Goal: Information Seeking & Learning: Learn about a topic

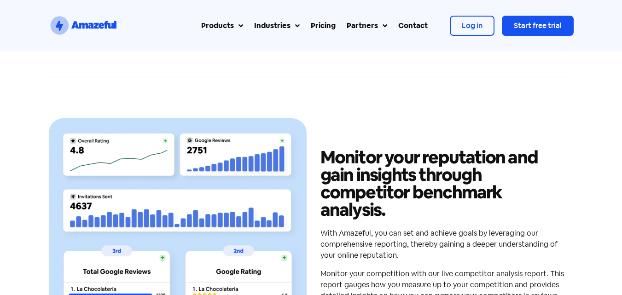
scroll to position [2702, 0]
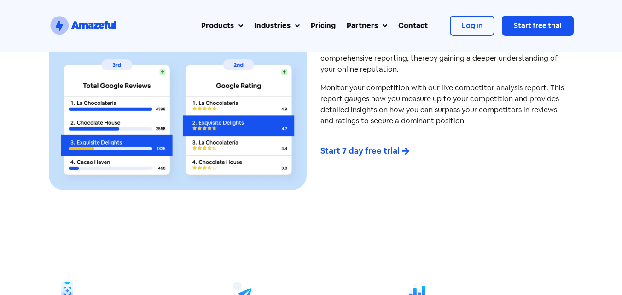
click at [172, 116] on img at bounding box center [177, 61] width 249 height 249
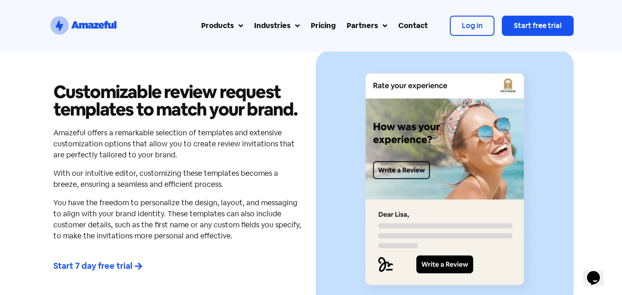
scroll to position [1559, 0]
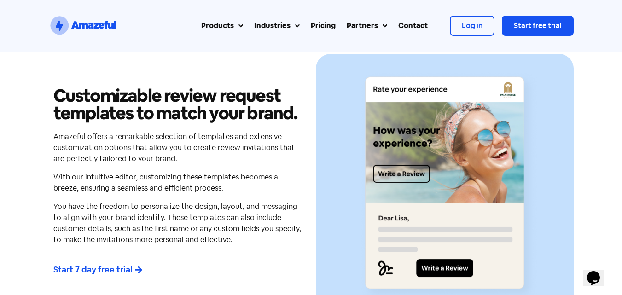
click at [135, 100] on h2 "Customizable review request templates to match your brand." at bounding box center [177, 104] width 249 height 35
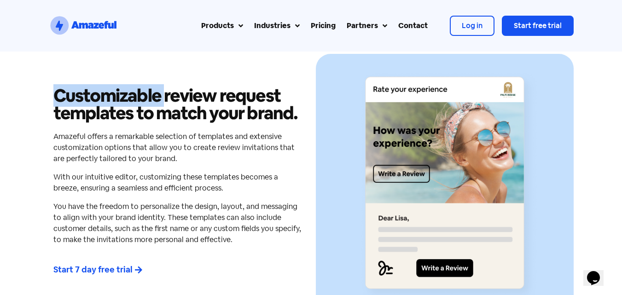
click at [135, 100] on h2 "Customizable review request templates to match your brand." at bounding box center [177, 104] width 249 height 35
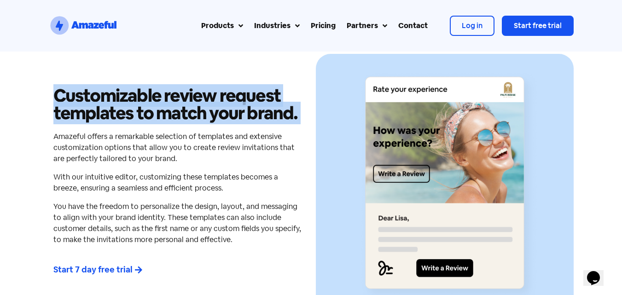
click at [135, 100] on h2 "Customizable review request templates to match your brand." at bounding box center [177, 104] width 249 height 35
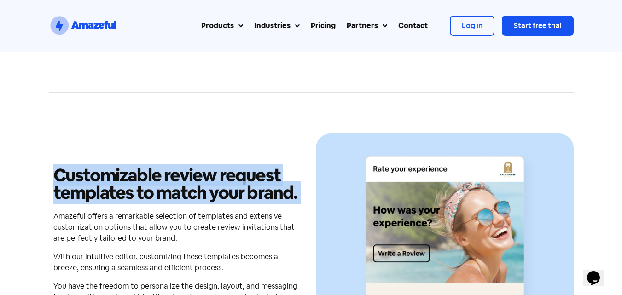
scroll to position [1475, 0]
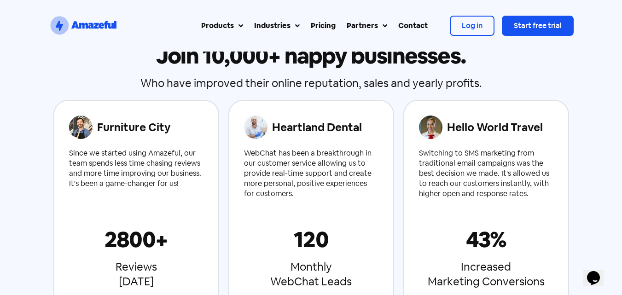
scroll to position [3435, 0]
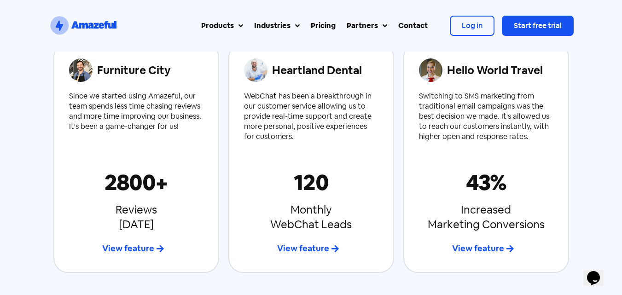
click at [73, 101] on div "Since we started using Amazeful, our team spends less time chasing reviews and …" at bounding box center [136, 111] width 135 height 41
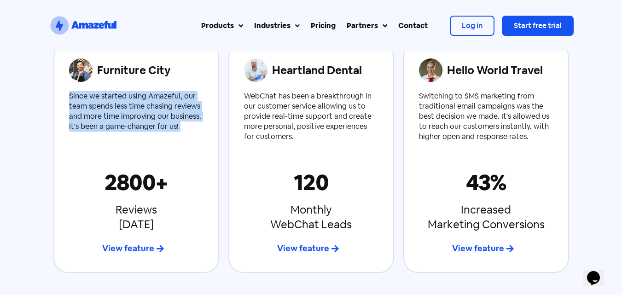
click at [73, 101] on div "Since we started using Amazeful, our team spends less time chasing reviews and …" at bounding box center [136, 111] width 135 height 41
copy div "Since we started using Amazeful, our team spends less time chasing reviews and …"
click at [160, 74] on h4 "Furniture City" at bounding box center [147, 70] width 101 height 14
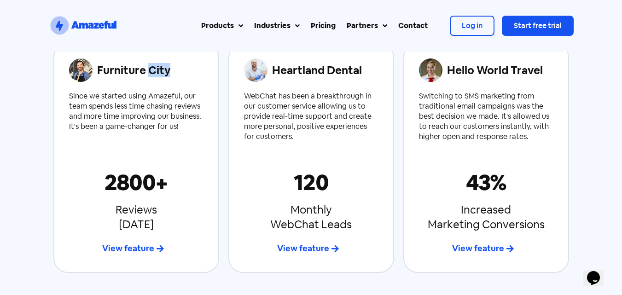
click at [160, 74] on h4 "Furniture City" at bounding box center [147, 70] width 101 height 14
copy div "Furniture City"
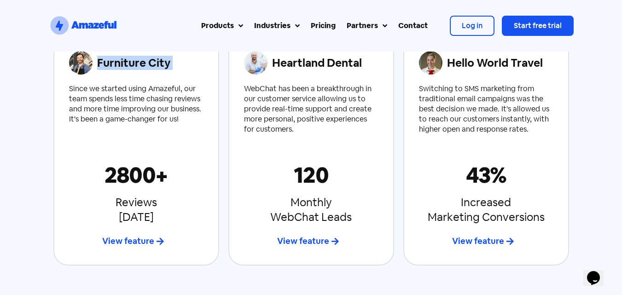
scroll to position [3446, 0]
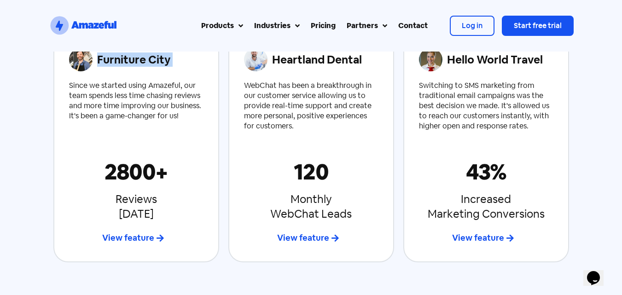
click at [128, 169] on h2 "2800+​" at bounding box center [136, 172] width 135 height 22
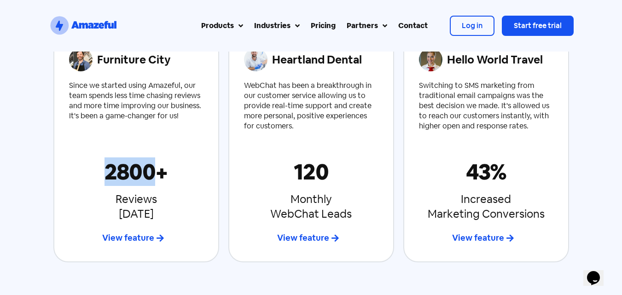
click at [128, 169] on h2 "2800+​" at bounding box center [136, 172] width 135 height 22
copy h2 "2800"
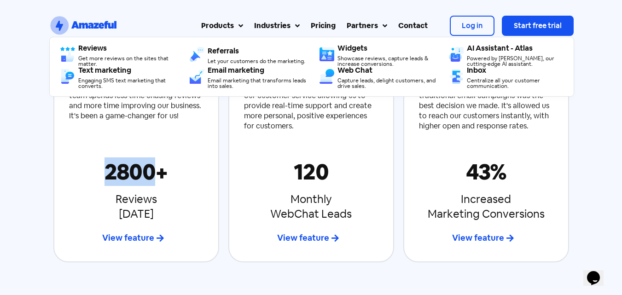
click at [251, 133] on div "Heartland Dental WebChat has been a breakthrough in our customer service allowi…" at bounding box center [311, 147] width 135 height 229
click at [250, 110] on div "WebChat has been a breakthrough in our customer service allowing us to provide …" at bounding box center [311, 106] width 135 height 51
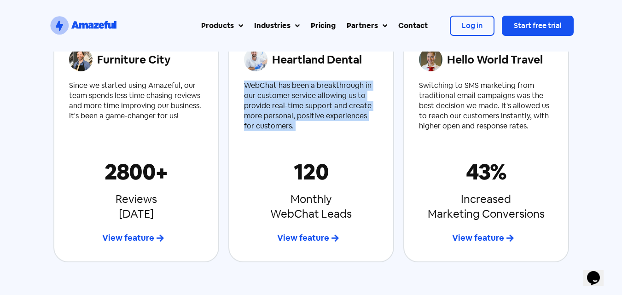
click at [250, 110] on div "WebChat has been a breakthrough in our customer service allowing us to provide …" at bounding box center [311, 106] width 135 height 51
copy div "WebChat has been a breakthrough in our customer service allowing us to provide …"
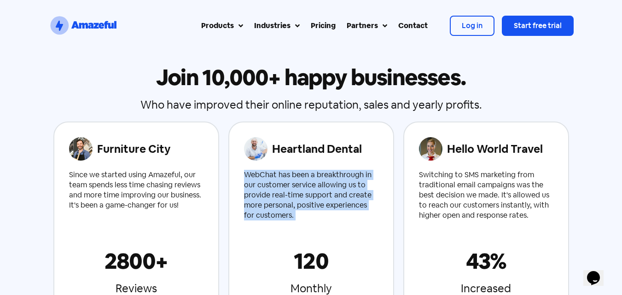
click at [314, 147] on h4 "Heartland Dental" at bounding box center [322, 149] width 101 height 14
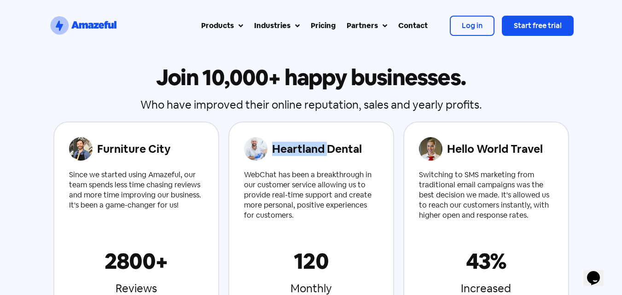
click at [314, 147] on h4 "Heartland Dental" at bounding box center [322, 149] width 101 height 14
copy div "Heartland Dental"
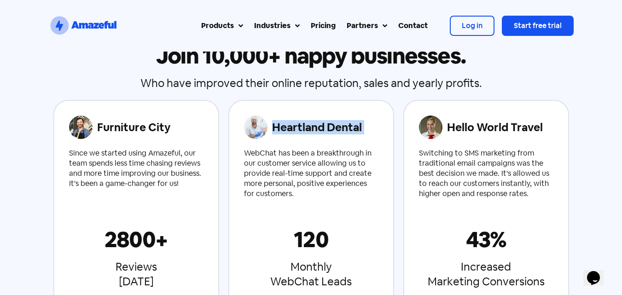
scroll to position [3392, 0]
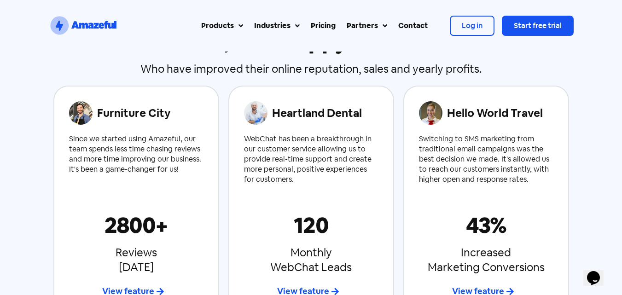
click at [313, 225] on h2 "120" at bounding box center [311, 225] width 135 height 22
copy h2 "120"
click at [465, 109] on h4 "Hello World Travel" at bounding box center [497, 113] width 101 height 14
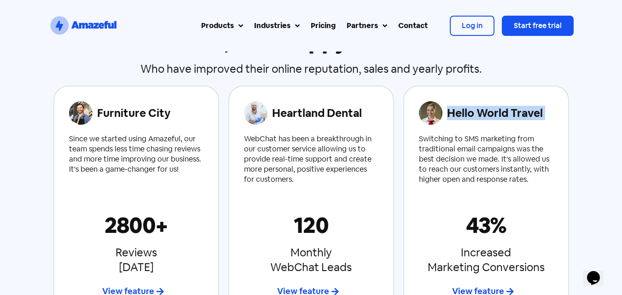
click at [465, 109] on h4 "Hello World Travel" at bounding box center [497, 113] width 101 height 14
copy div "Hello World Travel"
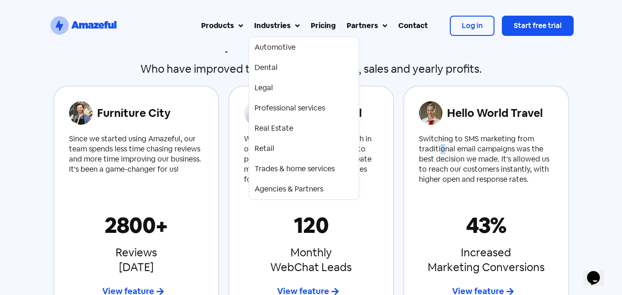
click at [441, 150] on div "Switching to SMS marketing from traditional email campaigns was the best decisi…" at bounding box center [486, 159] width 135 height 51
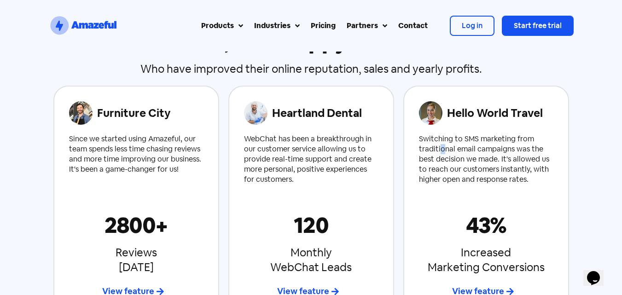
click at [441, 150] on div "Switching to SMS marketing from traditional email campaigns was the best decisi…" at bounding box center [486, 159] width 135 height 51
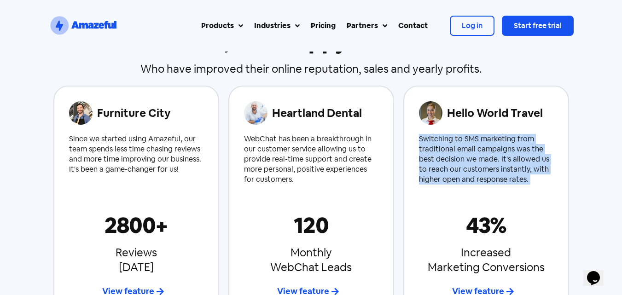
click at [441, 150] on div "Switching to SMS marketing from traditional email campaigns was the best decisi…" at bounding box center [486, 159] width 135 height 51
copy div "Switching to SMS marketing from traditional email campaigns was the best decisi…"
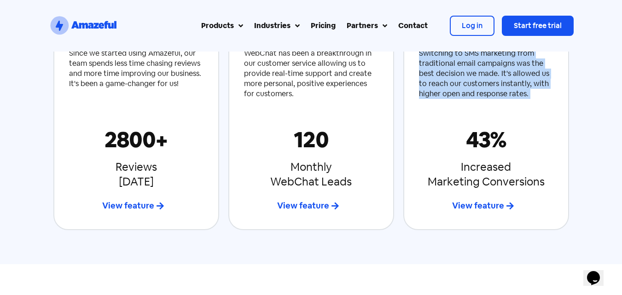
scroll to position [3489, 0]
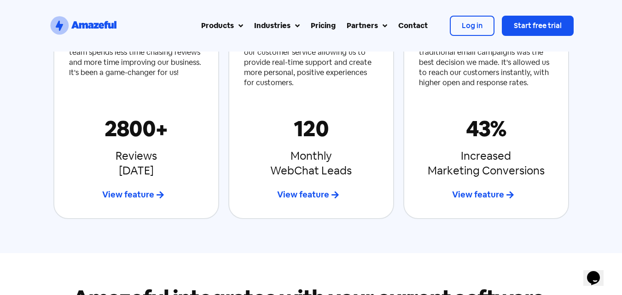
click at [474, 132] on h2 "43%​" at bounding box center [486, 128] width 135 height 22
copy div "43%​"
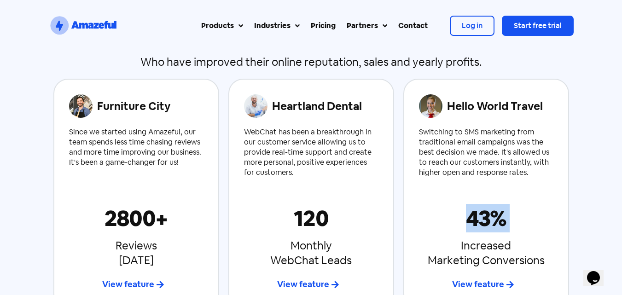
scroll to position [3388, 0]
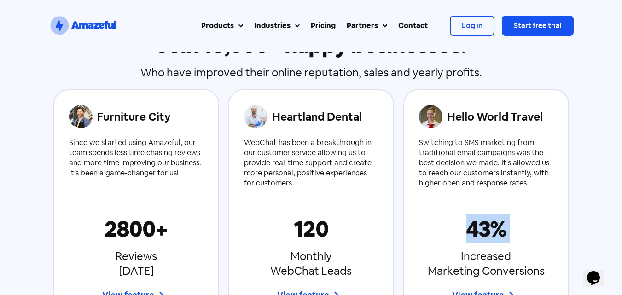
click at [429, 123] on img at bounding box center [431, 117] width 24 height 24
click at [264, 121] on img at bounding box center [256, 117] width 24 height 24
click at [71, 115] on img at bounding box center [81, 116] width 24 height 23
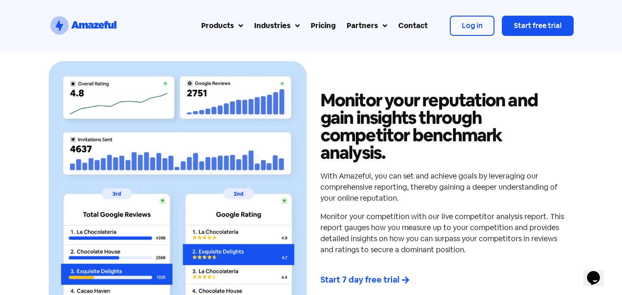
scroll to position [2570, 0]
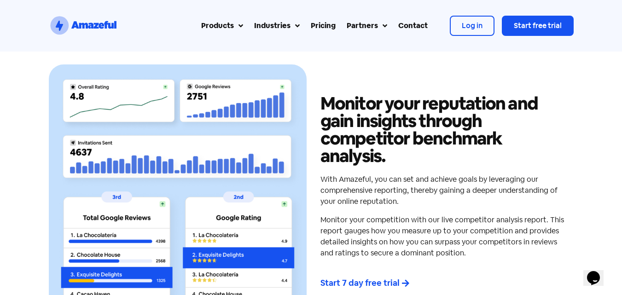
click at [325, 98] on h2 "Monitor your reputation and gain insights through competitor benchmark analysis." at bounding box center [445, 130] width 249 height 70
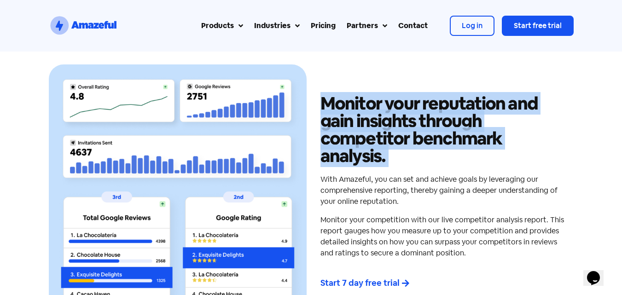
click at [325, 98] on h2 "Monitor your reputation and gain insights through competitor benchmark analysis." at bounding box center [445, 130] width 249 height 70
copy div "Monitor your reputation and gain insights through competitor benchmark analysis."
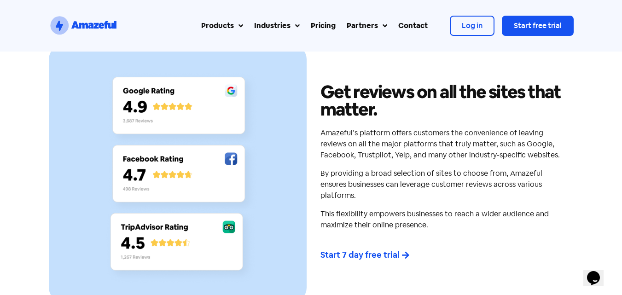
scroll to position [1912, 0]
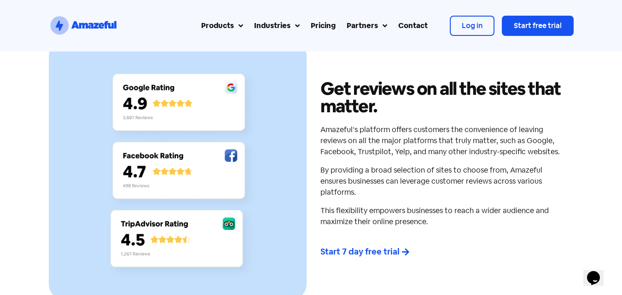
click at [351, 115] on h2 "Get reviews on all the sites that matter." at bounding box center [445, 97] width 249 height 35
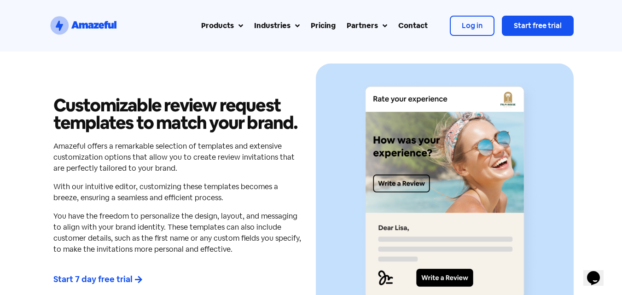
scroll to position [1553, 0]
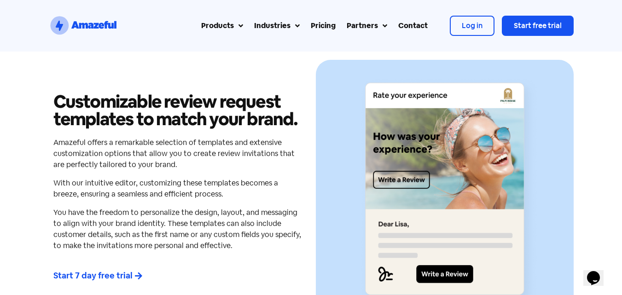
click at [180, 88] on div "Customizable review request templates to match your brand. Amazeful offers a re…" at bounding box center [178, 189] width 258 height 258
click at [182, 108] on h2 "Customizable review request templates to match your brand." at bounding box center [177, 110] width 249 height 35
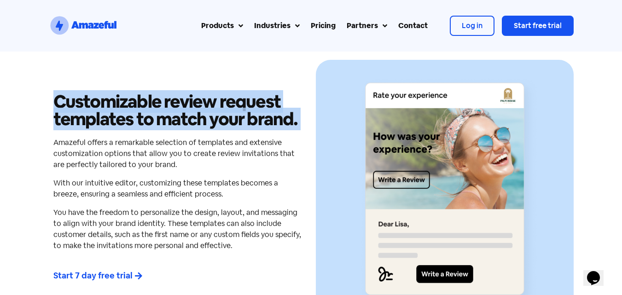
click at [182, 108] on h2 "Customizable review request templates to match your brand." at bounding box center [177, 110] width 249 height 35
click at [228, 109] on h2 "Customizable review request templates to match your brand." at bounding box center [177, 110] width 249 height 35
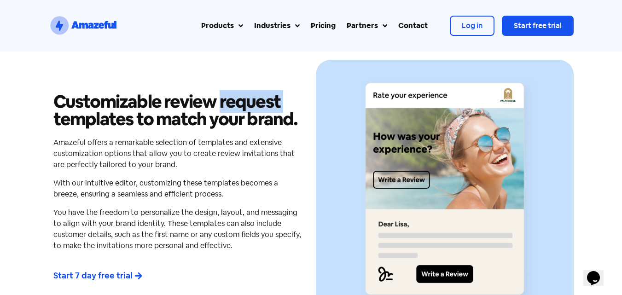
click at [228, 109] on h2 "Customizable review request templates to match your brand." at bounding box center [177, 110] width 249 height 35
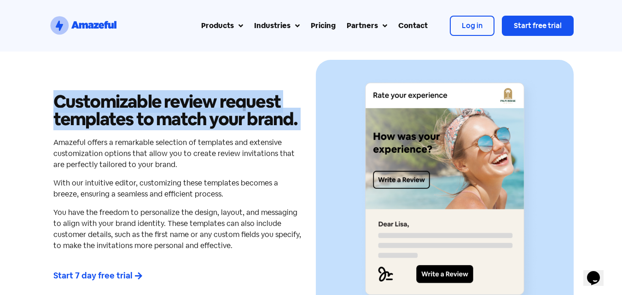
click at [228, 109] on h2 "Customizable review request templates to match your brand." at bounding box center [177, 110] width 249 height 35
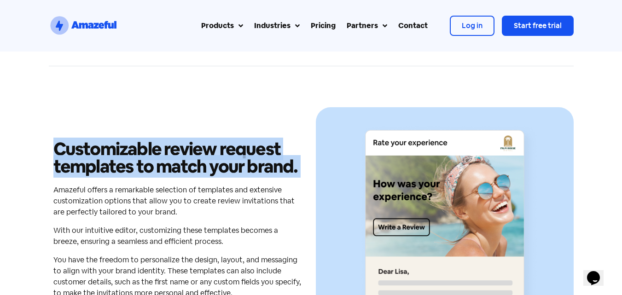
scroll to position [1502, 0]
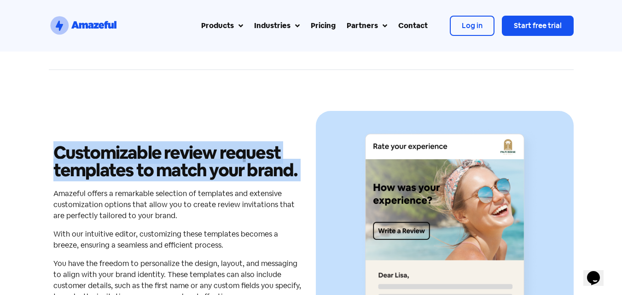
click at [239, 158] on h2 "Customizable review request templates to match your brand." at bounding box center [177, 161] width 249 height 35
click at [405, 170] on img at bounding box center [445, 240] width 249 height 249
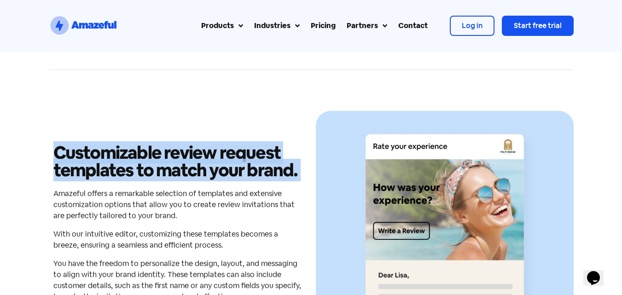
drag, startPoint x: 405, startPoint y: 170, endPoint x: 395, endPoint y: 155, distance: 18.9
click at [395, 155] on img at bounding box center [445, 240] width 249 height 249
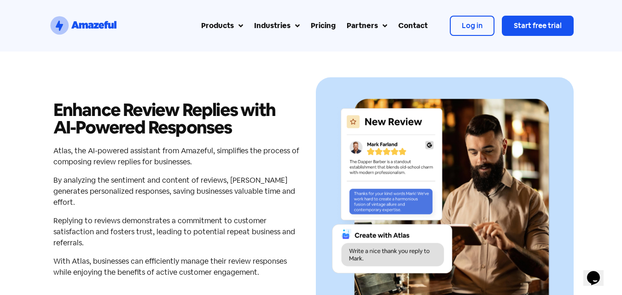
scroll to position [2213, 0]
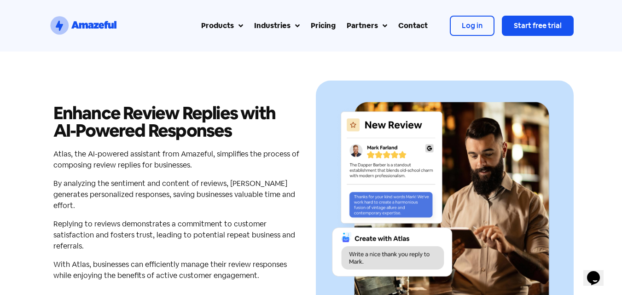
click at [140, 140] on h2 "Enhance Review Replies with AI-Powered Responses" at bounding box center [177, 122] width 249 height 35
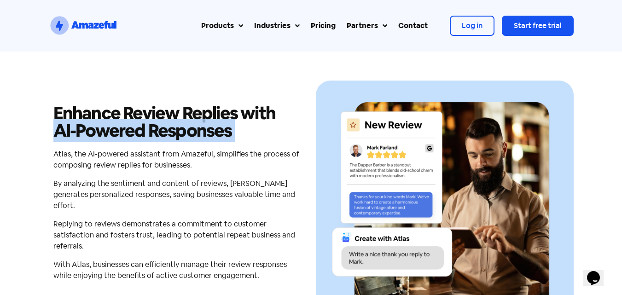
click at [140, 140] on h2 "Enhance Review Replies with AI-Powered Responses" at bounding box center [177, 122] width 249 height 35
click at [155, 138] on h2 "Enhance Review Replies with AI-Powered Responses" at bounding box center [177, 122] width 249 height 35
click at [121, 128] on h2 "Enhance Review Replies with AI-Powered Responses" at bounding box center [177, 122] width 249 height 35
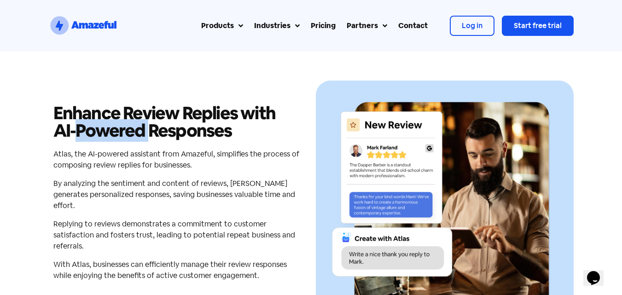
click at [121, 128] on h2 "Enhance Review Replies with AI-Powered Responses" at bounding box center [177, 122] width 249 height 35
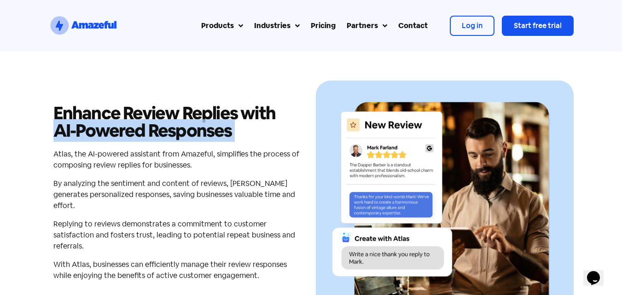
click at [121, 128] on h2 "Enhance Review Replies with AI-Powered Responses" at bounding box center [177, 122] width 249 height 35
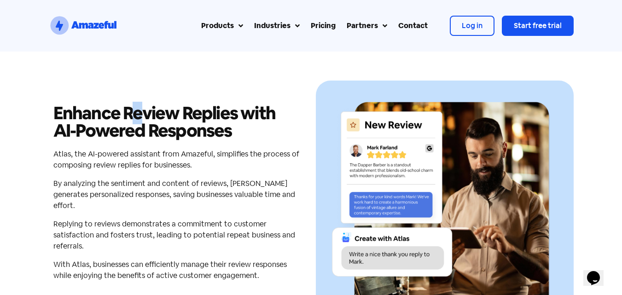
click at [136, 121] on h2 "Enhance Review Replies with AI-Powered Responses" at bounding box center [177, 122] width 249 height 35
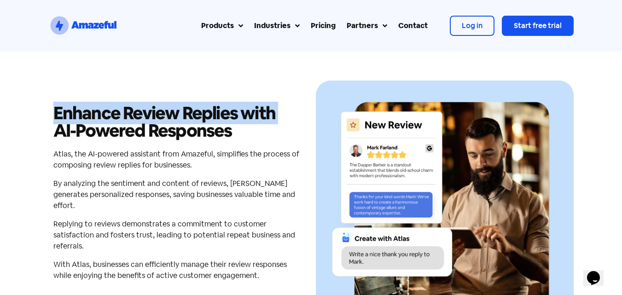
click at [136, 121] on h2 "Enhance Review Replies with AI-Powered Responses" at bounding box center [177, 122] width 249 height 35
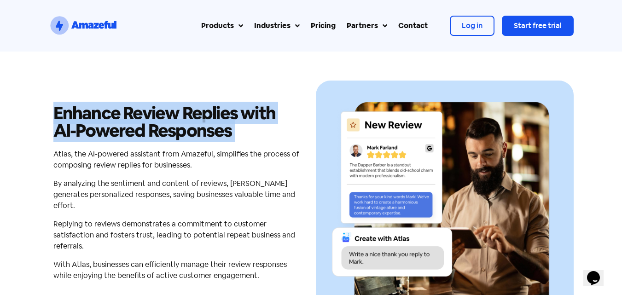
click at [236, 133] on h2 "Enhance Review Replies with AI-Powered Responses" at bounding box center [177, 122] width 249 height 35
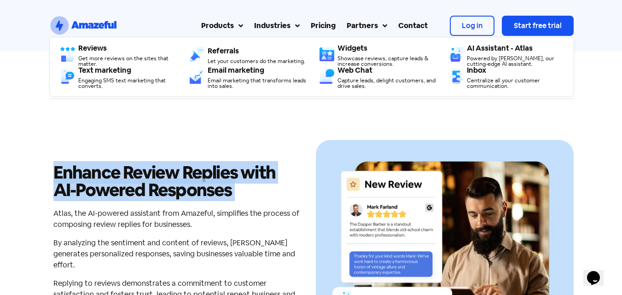
scroll to position [2157, 0]
